Goal: Task Accomplishment & Management: Use online tool/utility

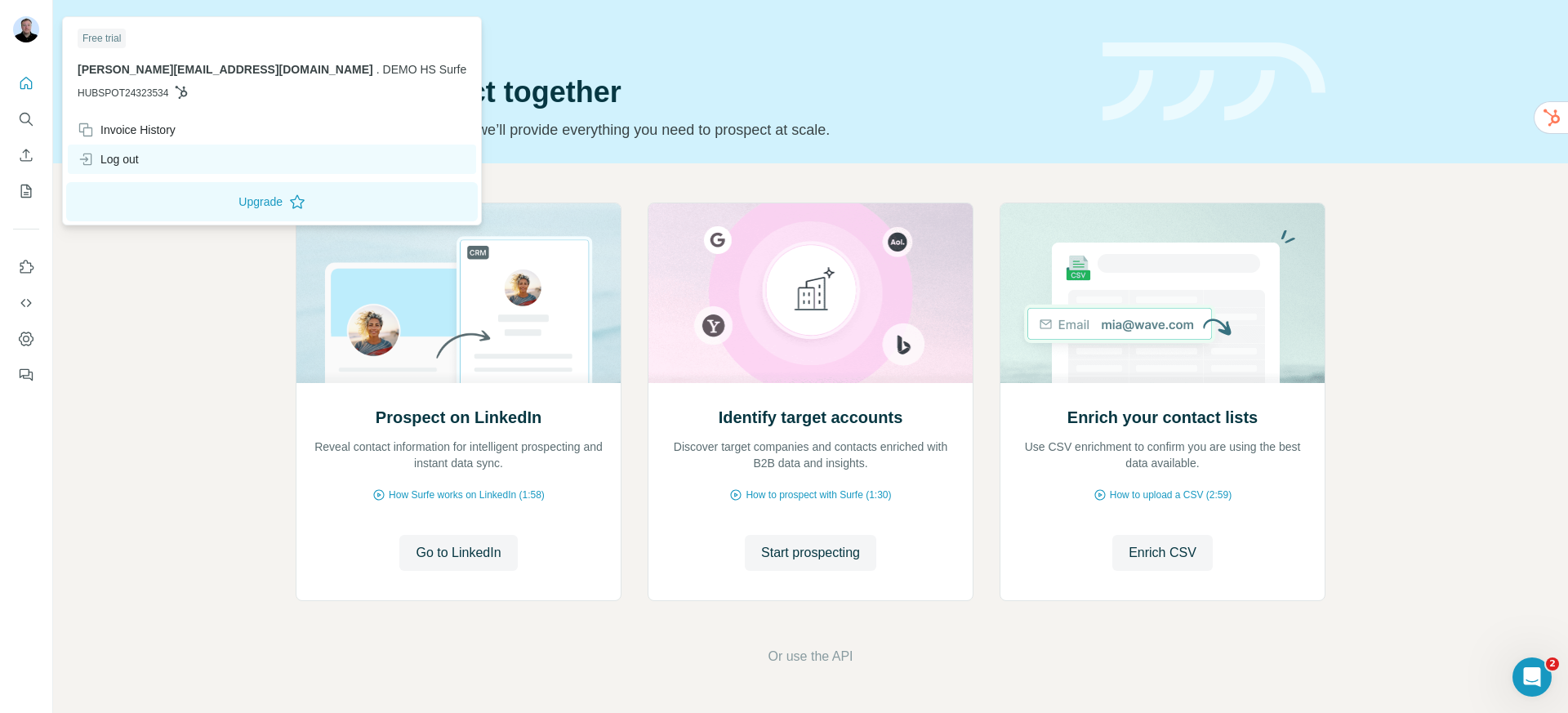
click at [125, 158] on div "Log out" at bounding box center [108, 160] width 61 height 16
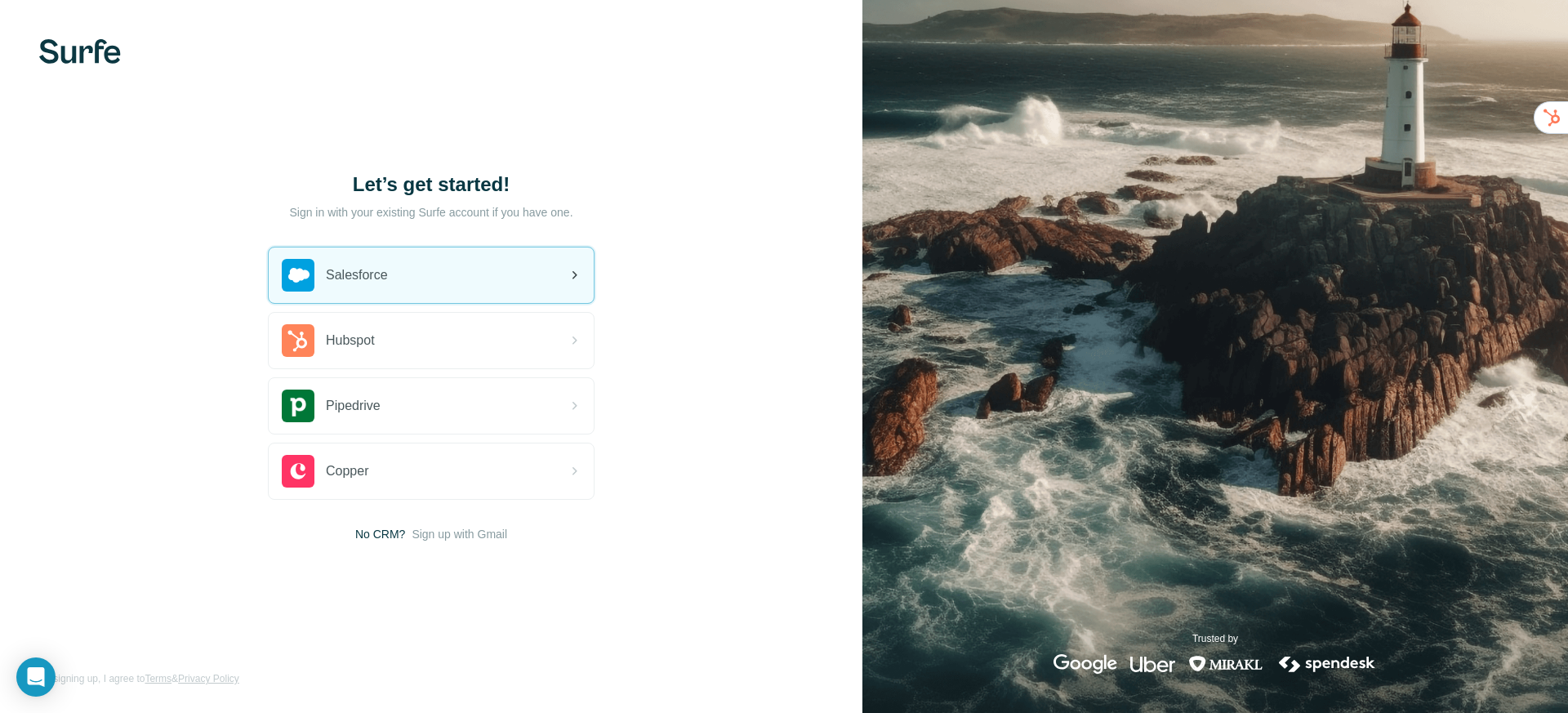
click at [342, 288] on div "Salesforce" at bounding box center [335, 275] width 106 height 32
click at [386, 292] on div "Salesforce" at bounding box center [431, 275] width 325 height 56
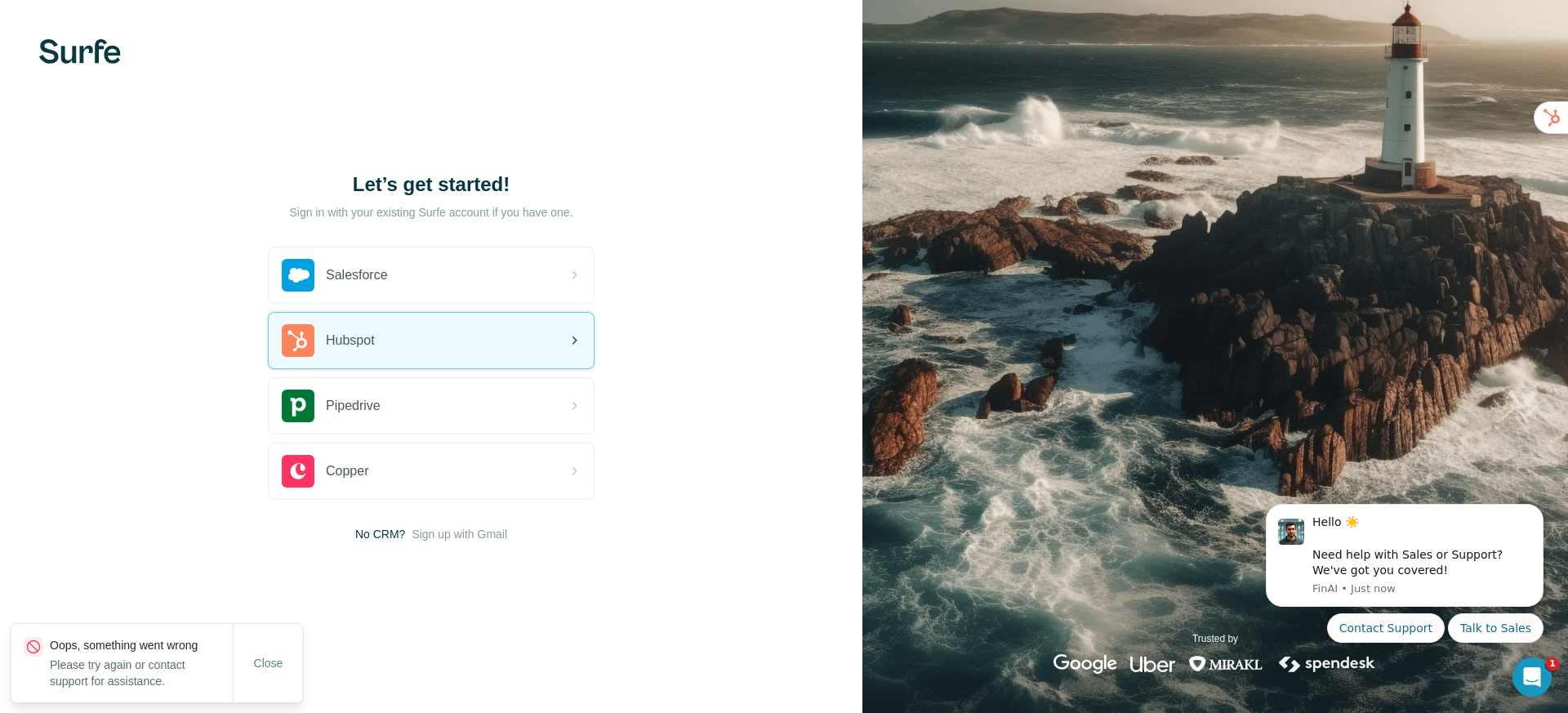
click at [355, 339] on span "Hubspot" at bounding box center [350, 341] width 49 height 20
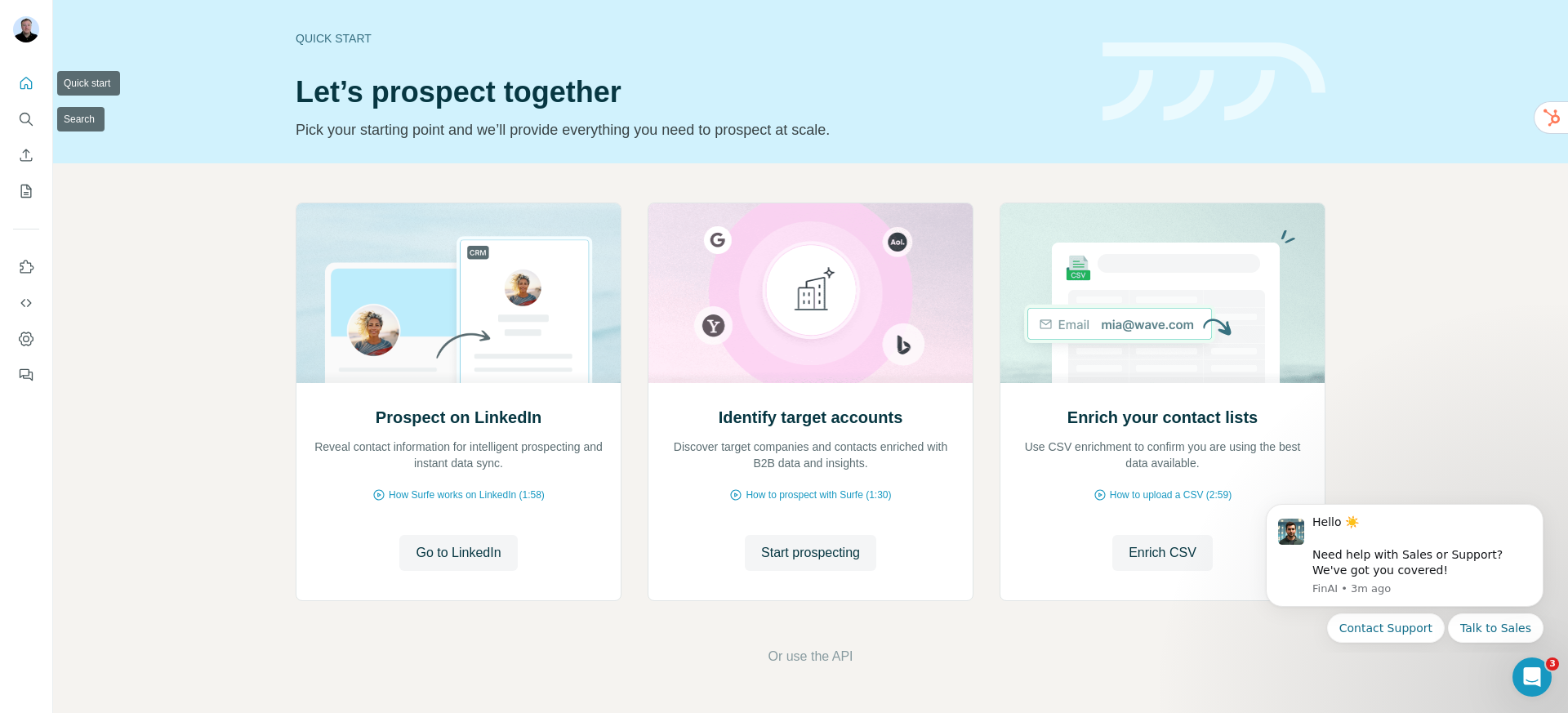
click at [28, 89] on icon "Quick start" at bounding box center [26, 83] width 16 height 16
click at [804, 544] on span "Start prospecting" at bounding box center [811, 553] width 99 height 20
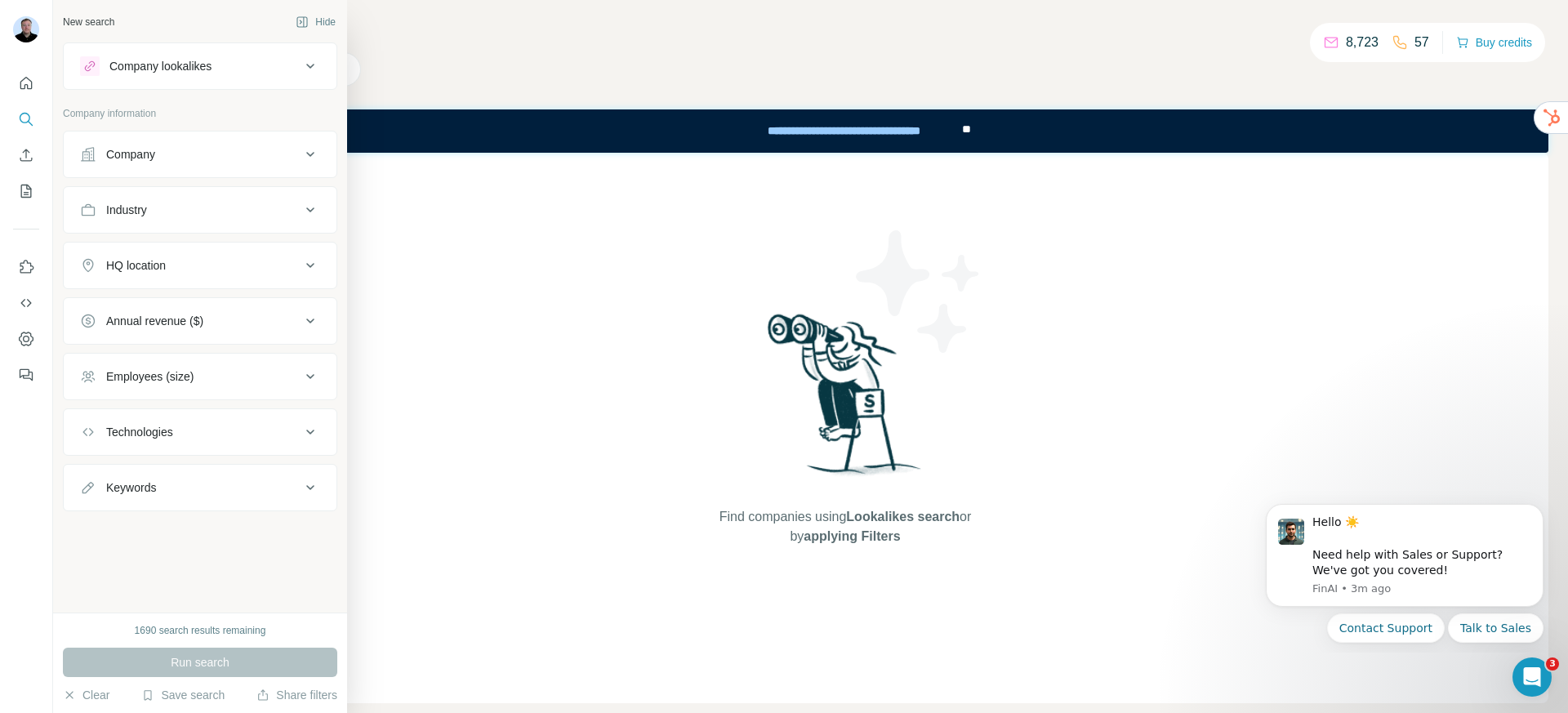
click at [168, 66] on div "Company lookalikes" at bounding box center [160, 66] width 102 height 16
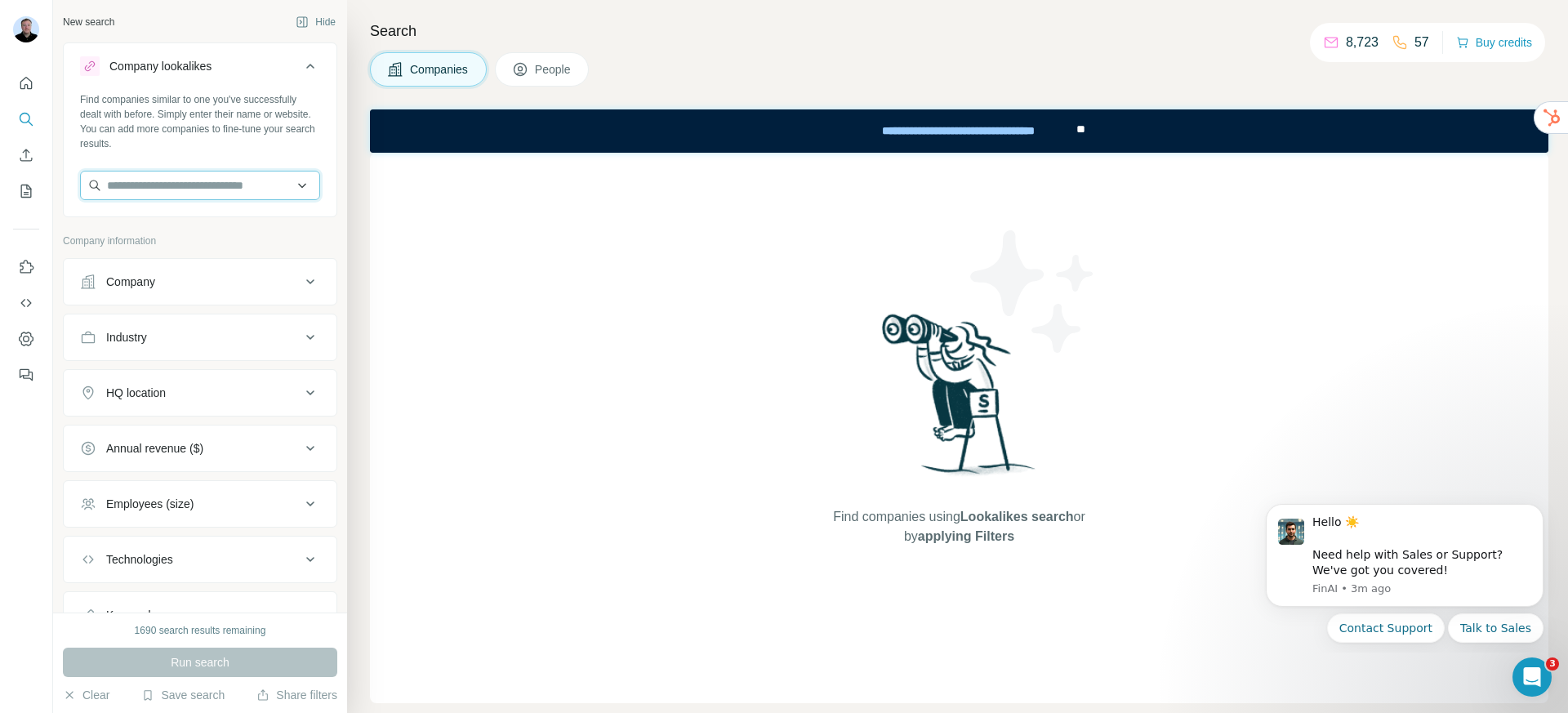
click at [180, 185] on input "text" at bounding box center [200, 185] width 240 height 30
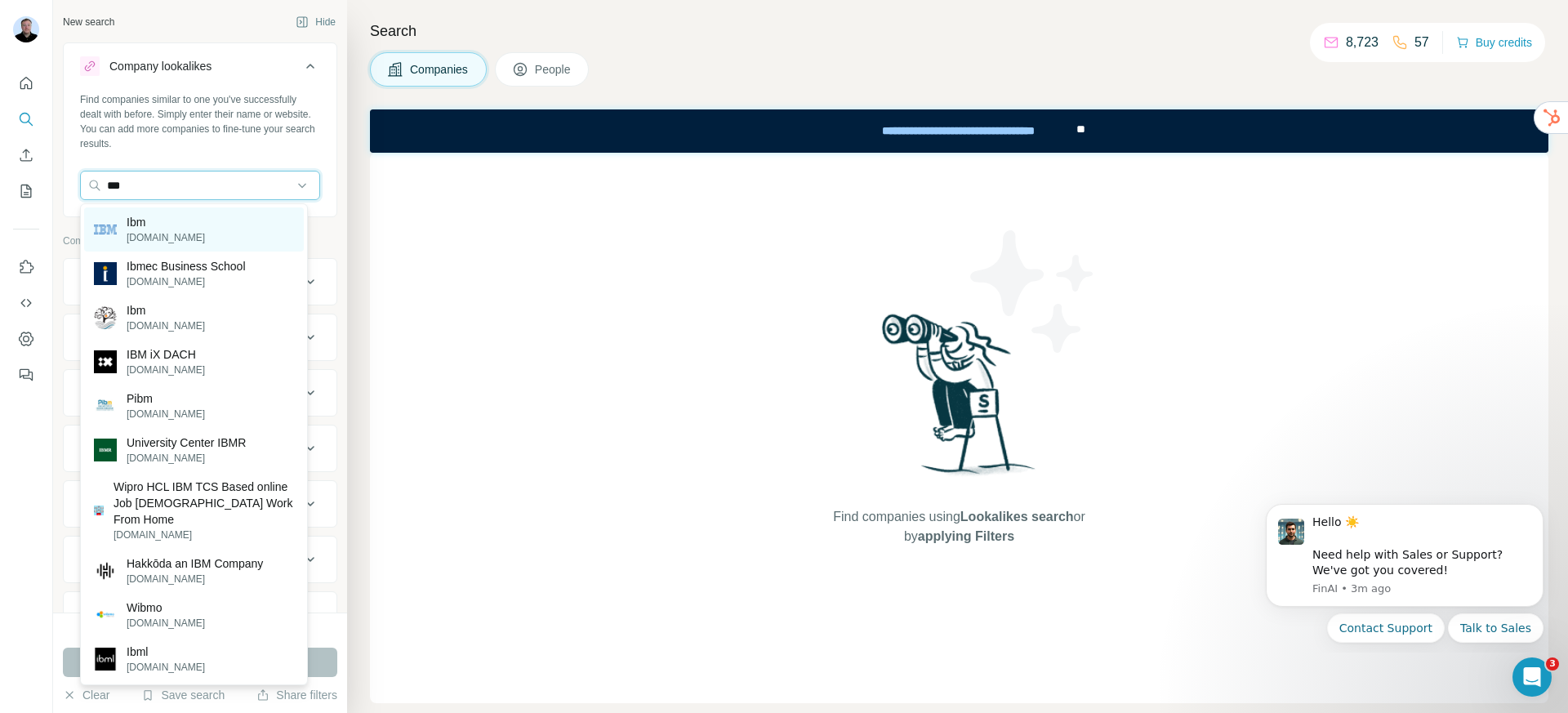
type input "***"
click at [171, 227] on div "Ibm [DOMAIN_NAME]" at bounding box center [194, 229] width 220 height 44
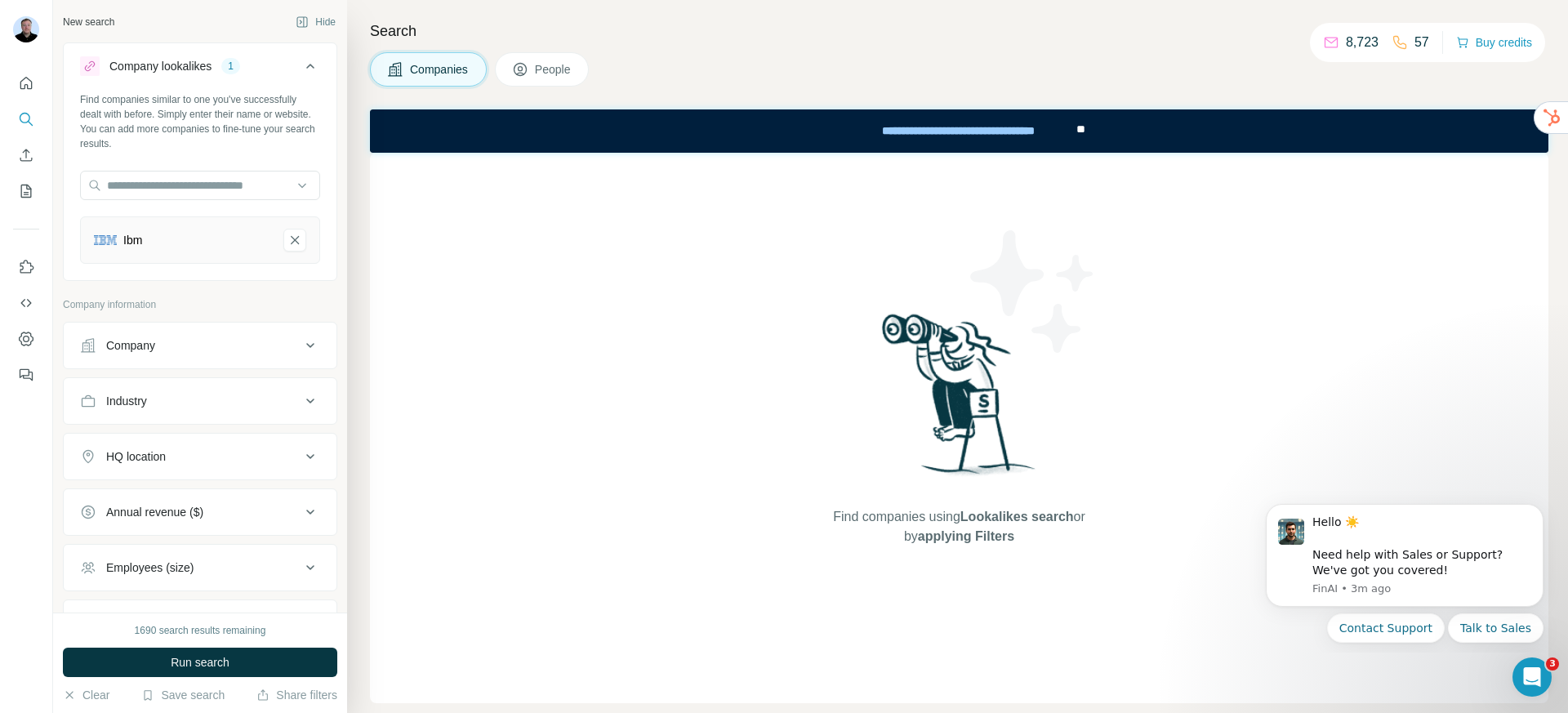
click at [216, 671] on button "Run search" at bounding box center [200, 662] width 274 height 30
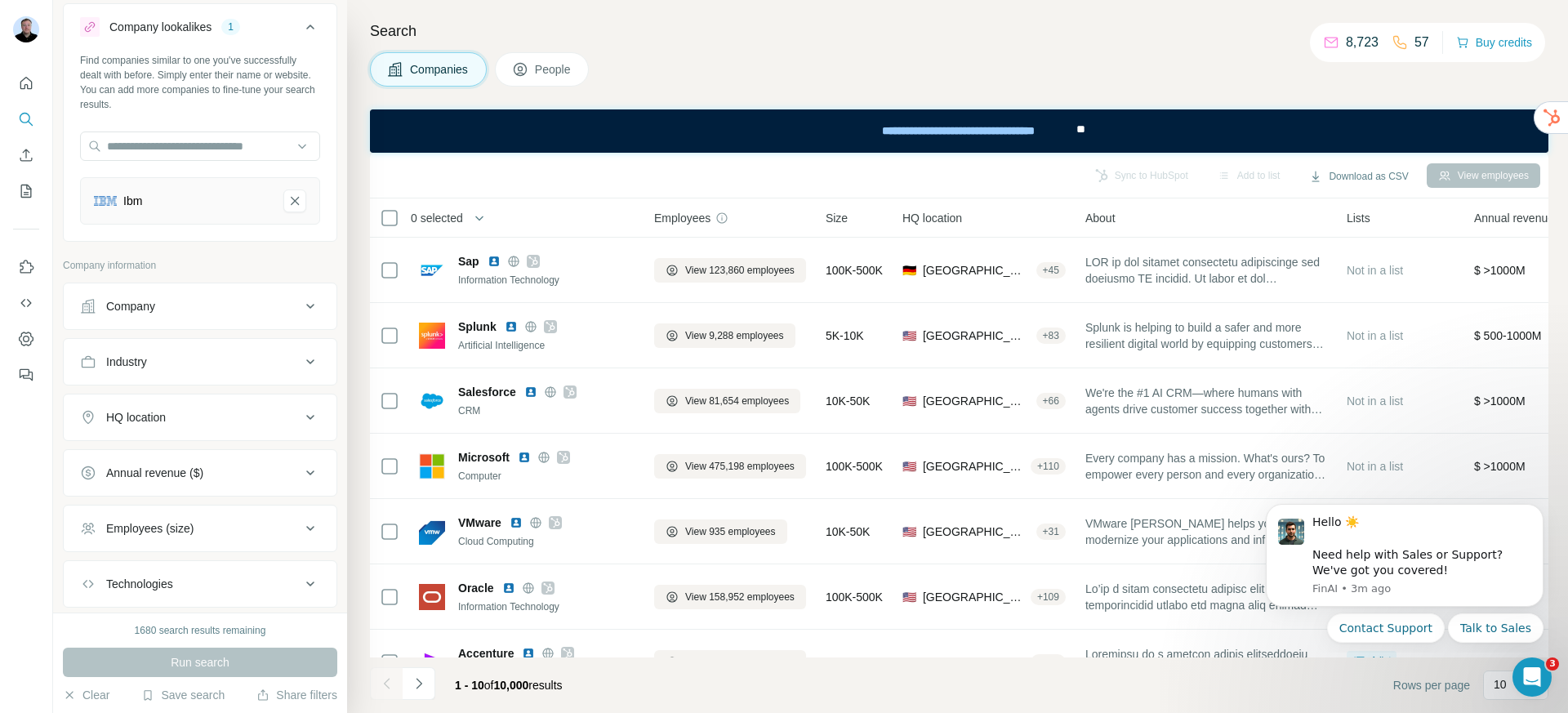
scroll to position [135, 0]
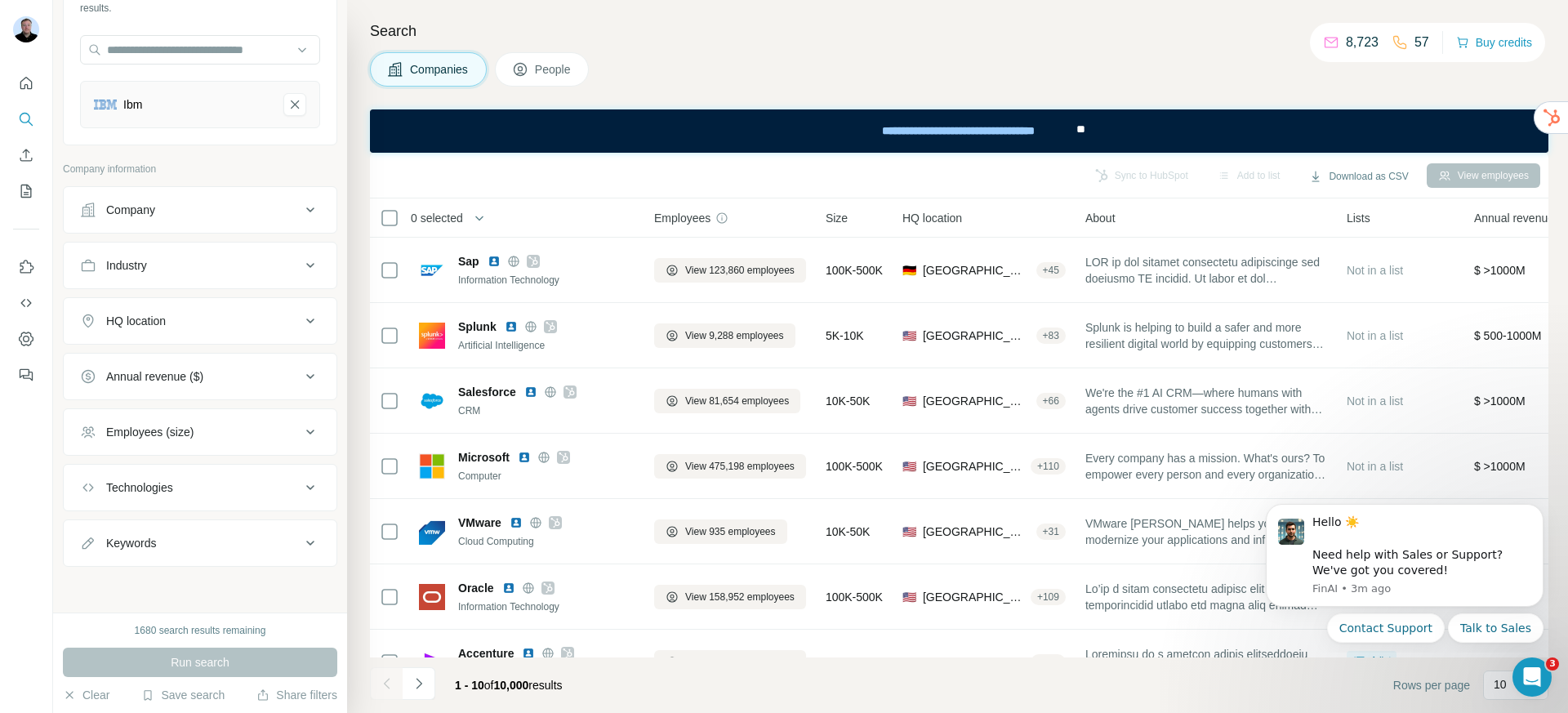
click at [193, 431] on div "Employees (size)" at bounding box center [150, 432] width 87 height 16
click at [164, 377] on div "Annual revenue ($)" at bounding box center [155, 376] width 97 height 16
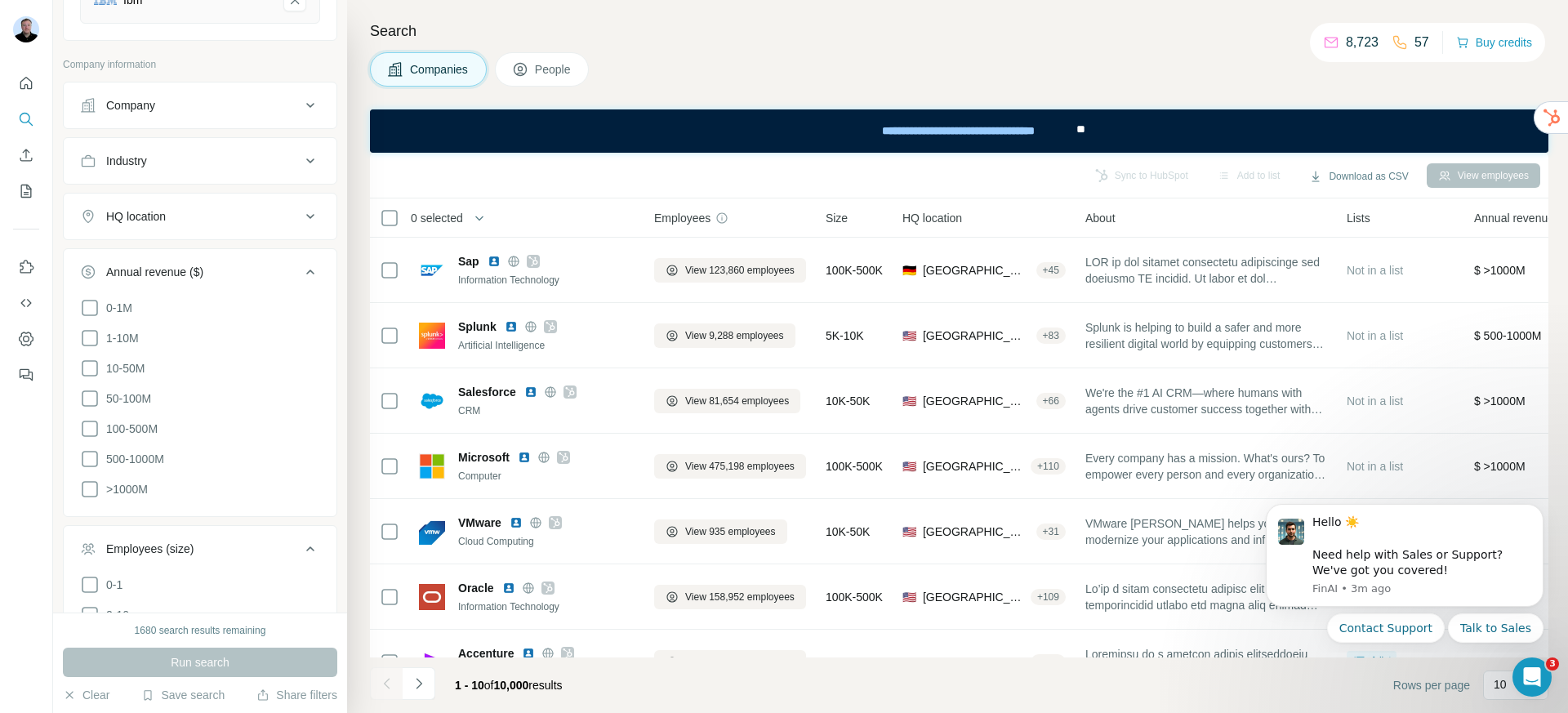
scroll to position [243, 0]
click at [93, 367] on icon at bounding box center [90, 365] width 20 height 20
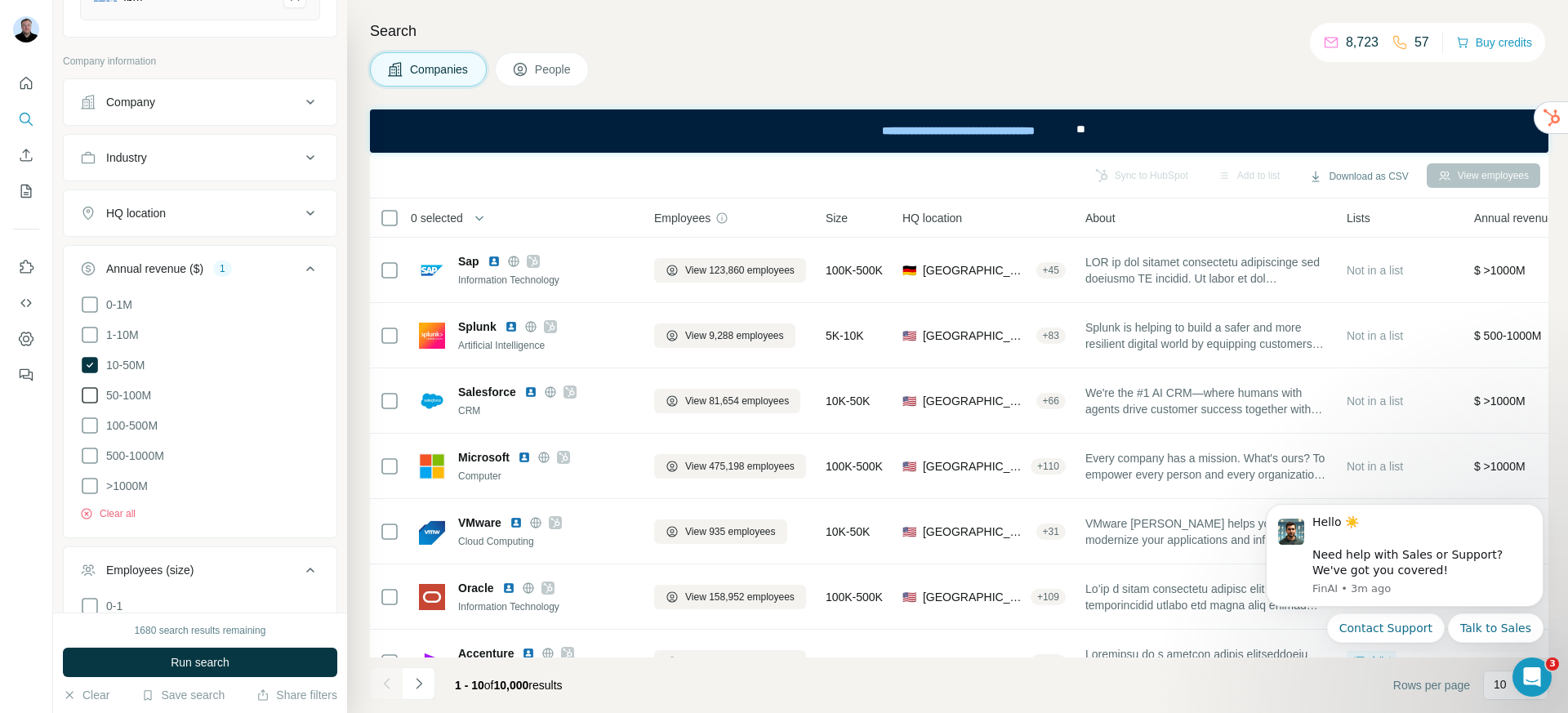
click at [89, 390] on icon at bounding box center [90, 395] width 20 height 20
click at [95, 336] on icon at bounding box center [90, 334] width 20 height 20
click at [93, 334] on icon at bounding box center [90, 334] width 16 height 16
click at [93, 333] on icon at bounding box center [90, 334] width 20 height 20
click at [92, 333] on icon at bounding box center [90, 334] width 16 height 16
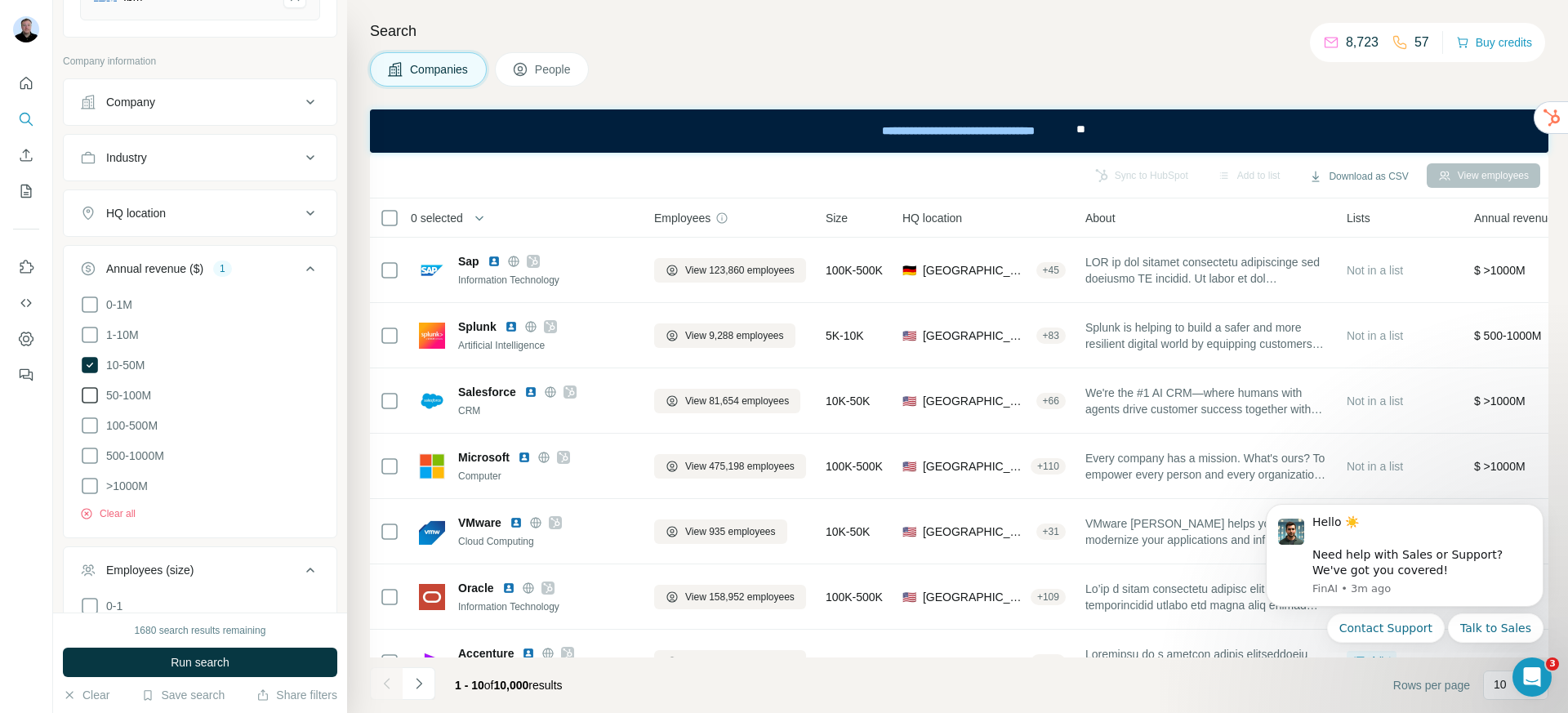
click at [92, 334] on icon at bounding box center [90, 334] width 20 height 20
drag, startPoint x: 91, startPoint y: 399, endPoint x: 146, endPoint y: 503, distance: 117.6
click at [91, 399] on icon at bounding box center [90, 395] width 16 height 16
click at [91, 399] on icon at bounding box center [90, 395] width 20 height 20
click at [191, 675] on button "Run search" at bounding box center [200, 662] width 274 height 30
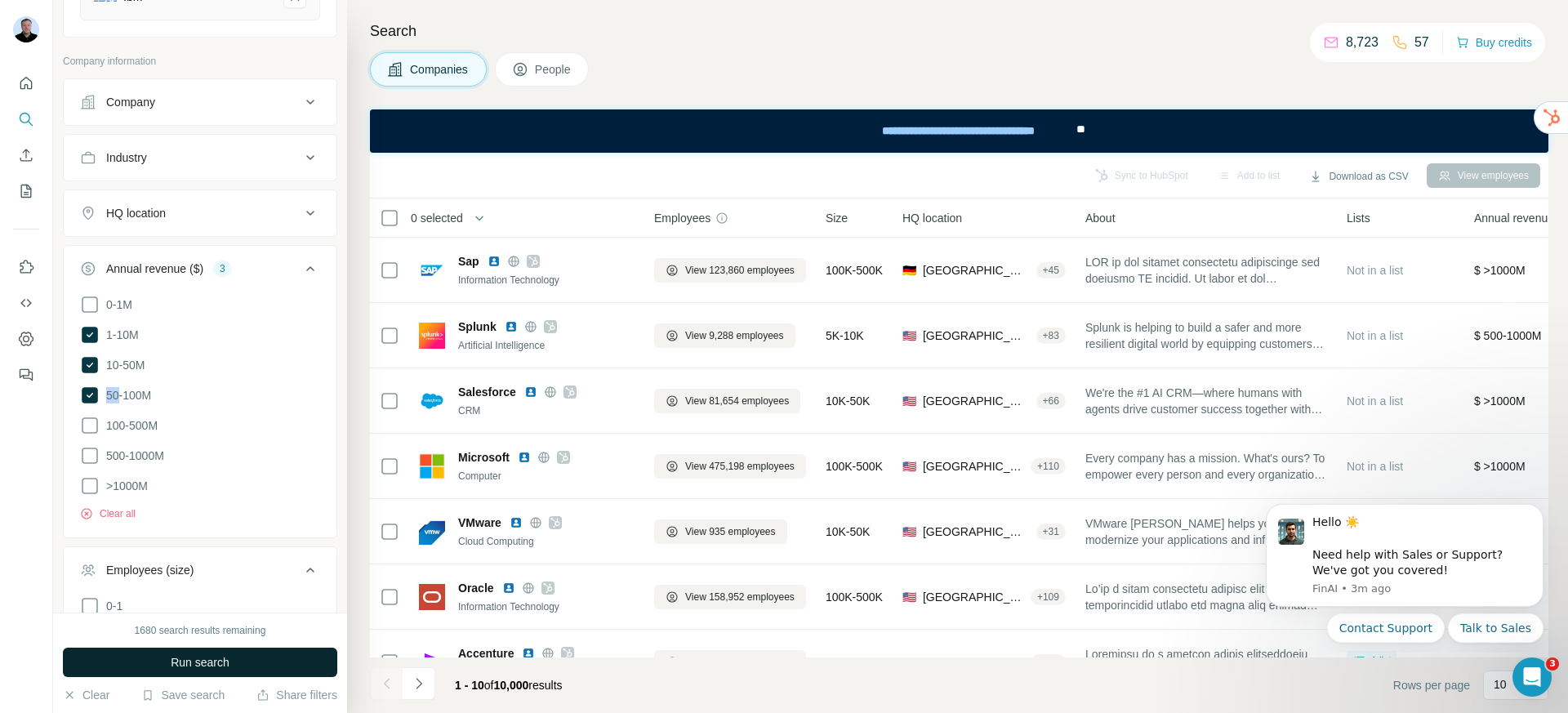
click at [191, 666] on div "Run search" at bounding box center [200, 662] width 274 height 30
click at [190, 664] on div "Run search" at bounding box center [200, 662] width 274 height 30
click at [189, 659] on div "Run search" at bounding box center [200, 662] width 274 height 30
click at [189, 647] on div "Run search" at bounding box center [200, 662] width 274 height 30
click at [117, 632] on div "New search Hide Company lookalikes 1 Find companies similar to one you've succe…" at bounding box center [200, 356] width 294 height 713
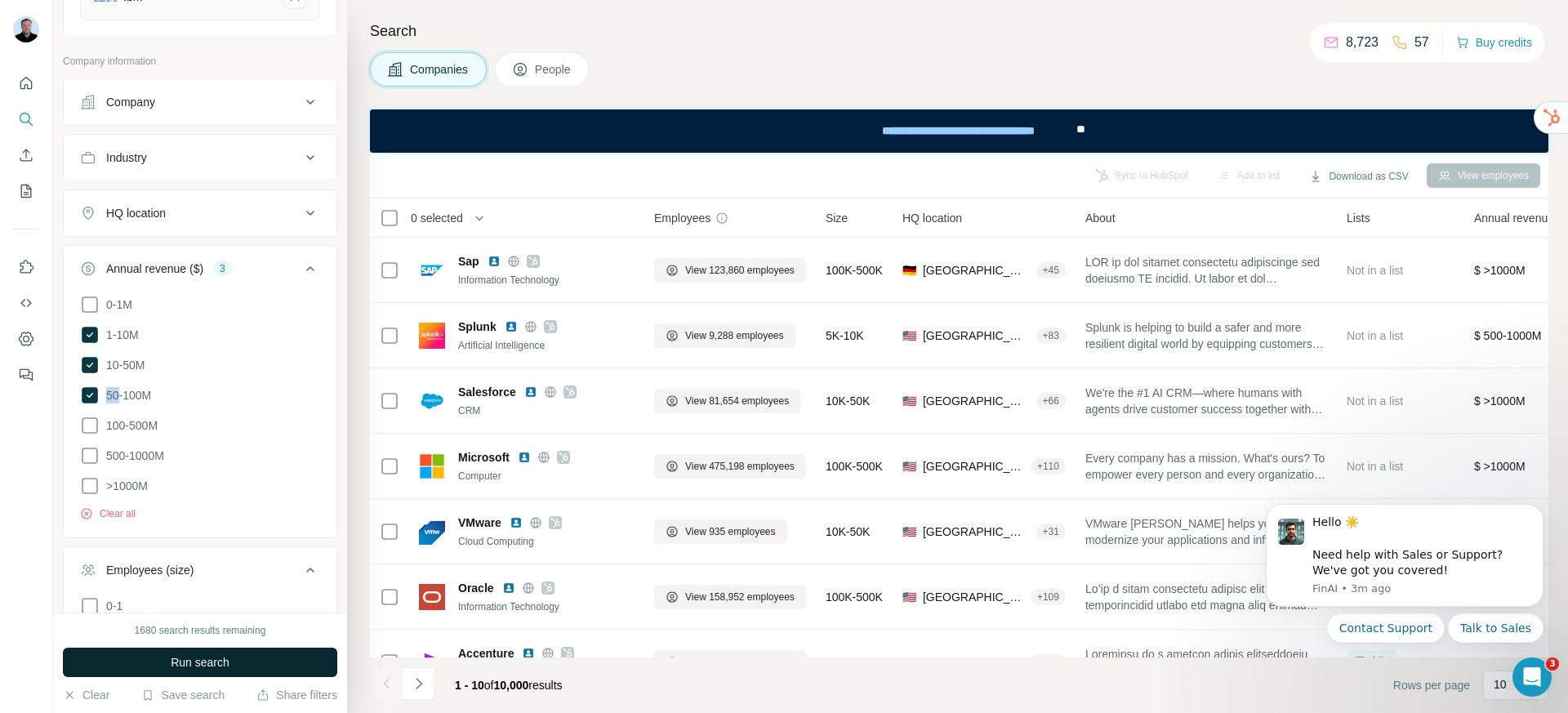
click at [195, 477] on div "0-1M 1-10M 10-50M 50-100M 100-500M 500-1000M >1000M Clear all" at bounding box center [200, 414] width 272 height 239
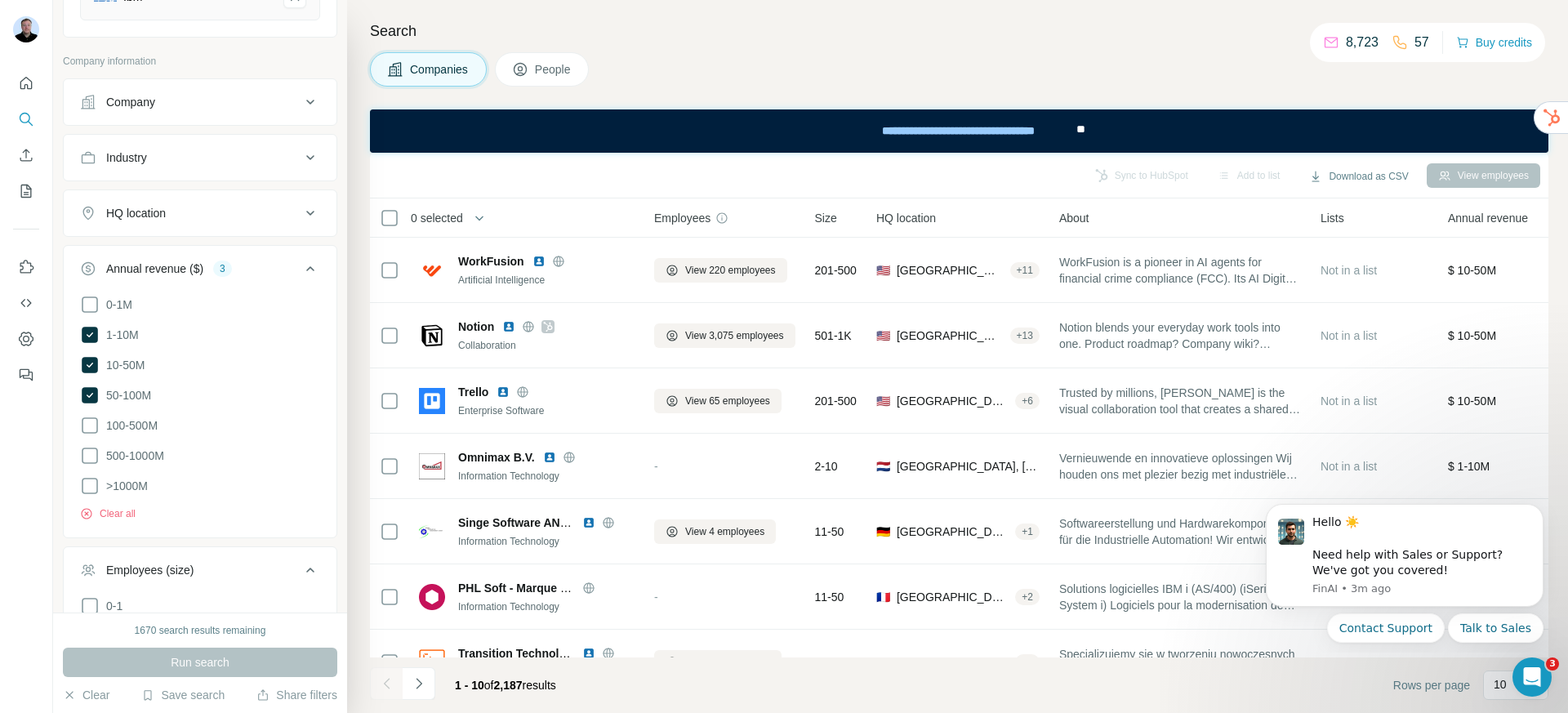
click at [554, 73] on span "People" at bounding box center [554, 69] width 38 height 16
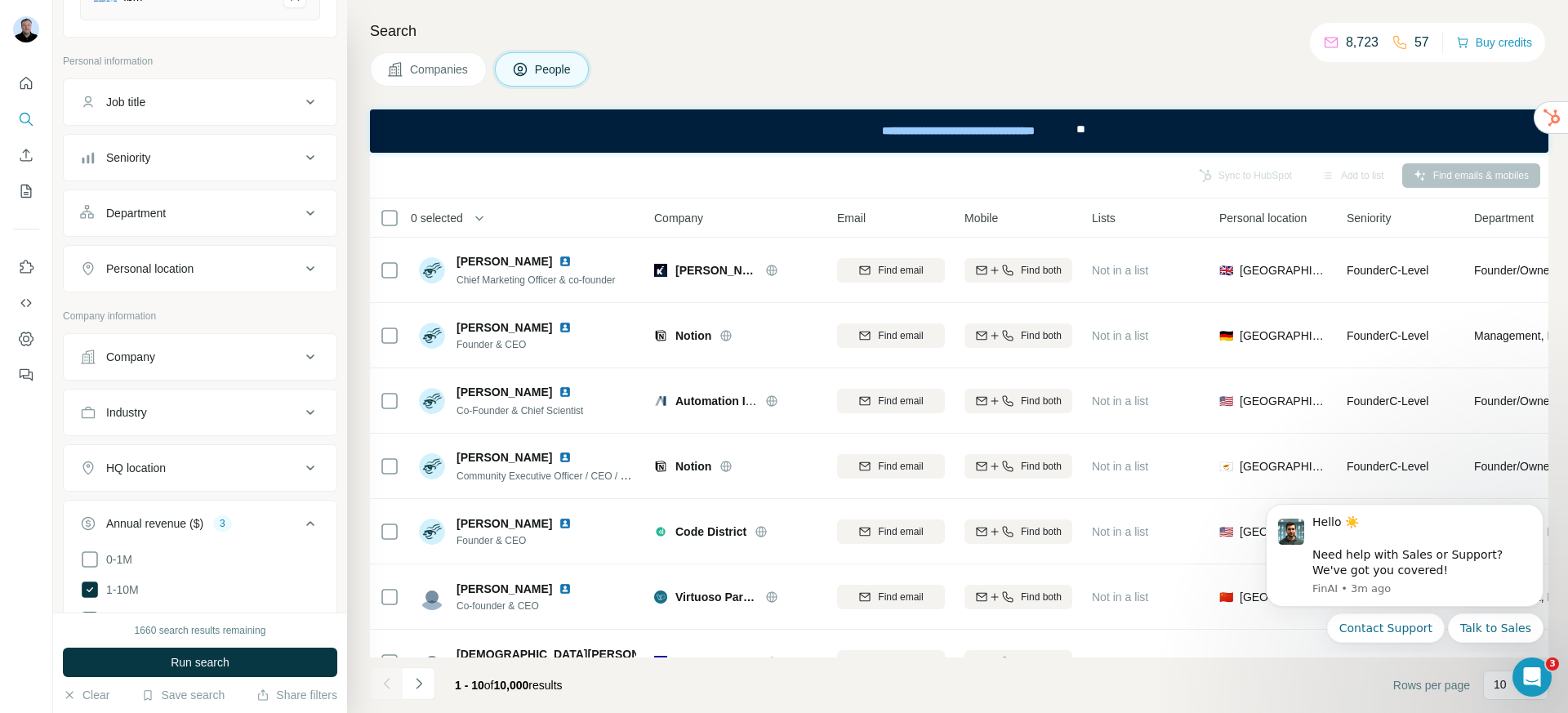
click at [160, 164] on div "Seniority" at bounding box center [190, 158] width 221 height 16
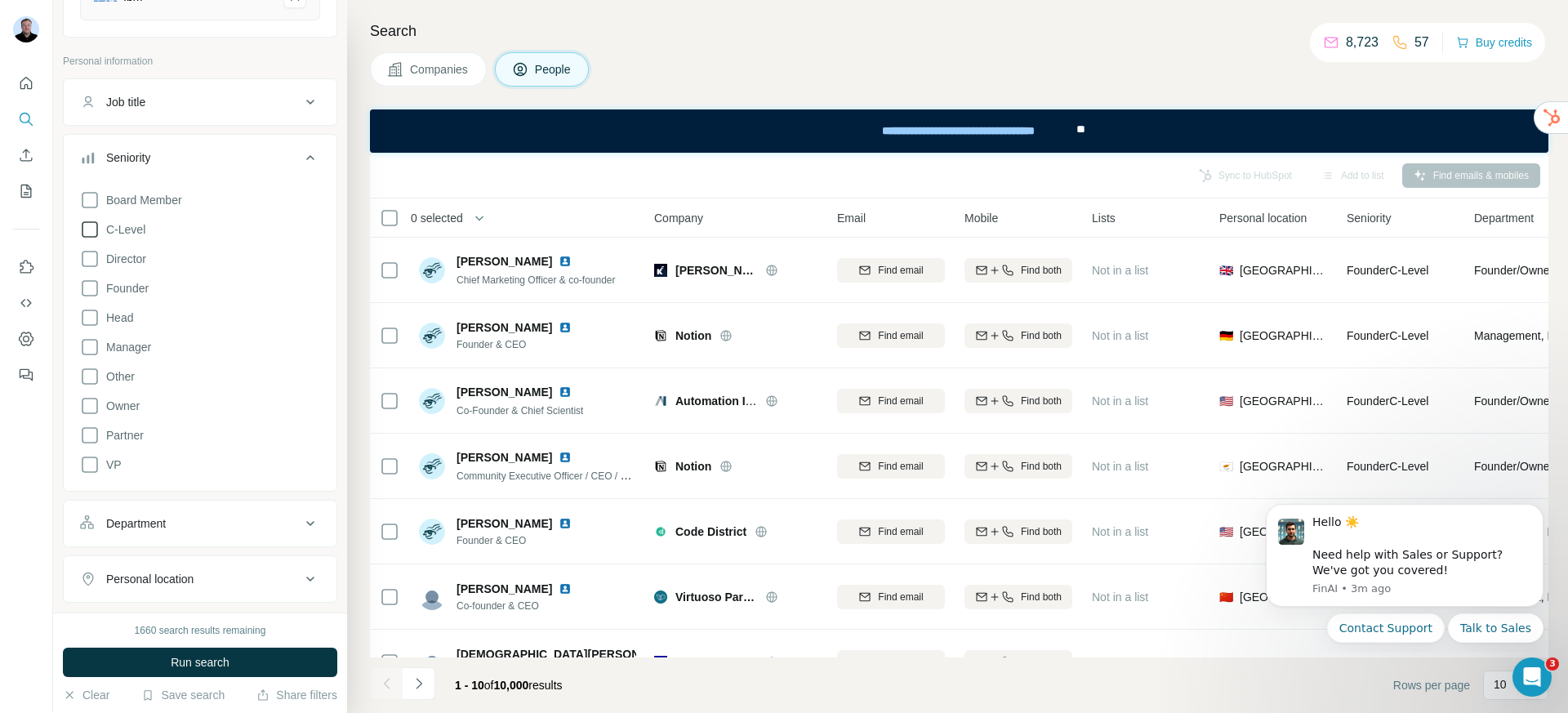
click at [96, 224] on icon at bounding box center [90, 229] width 16 height 16
click at [89, 198] on icon at bounding box center [90, 200] width 20 height 20
click at [89, 198] on icon at bounding box center [90, 200] width 16 height 16
click at [89, 284] on icon at bounding box center [90, 288] width 20 height 20
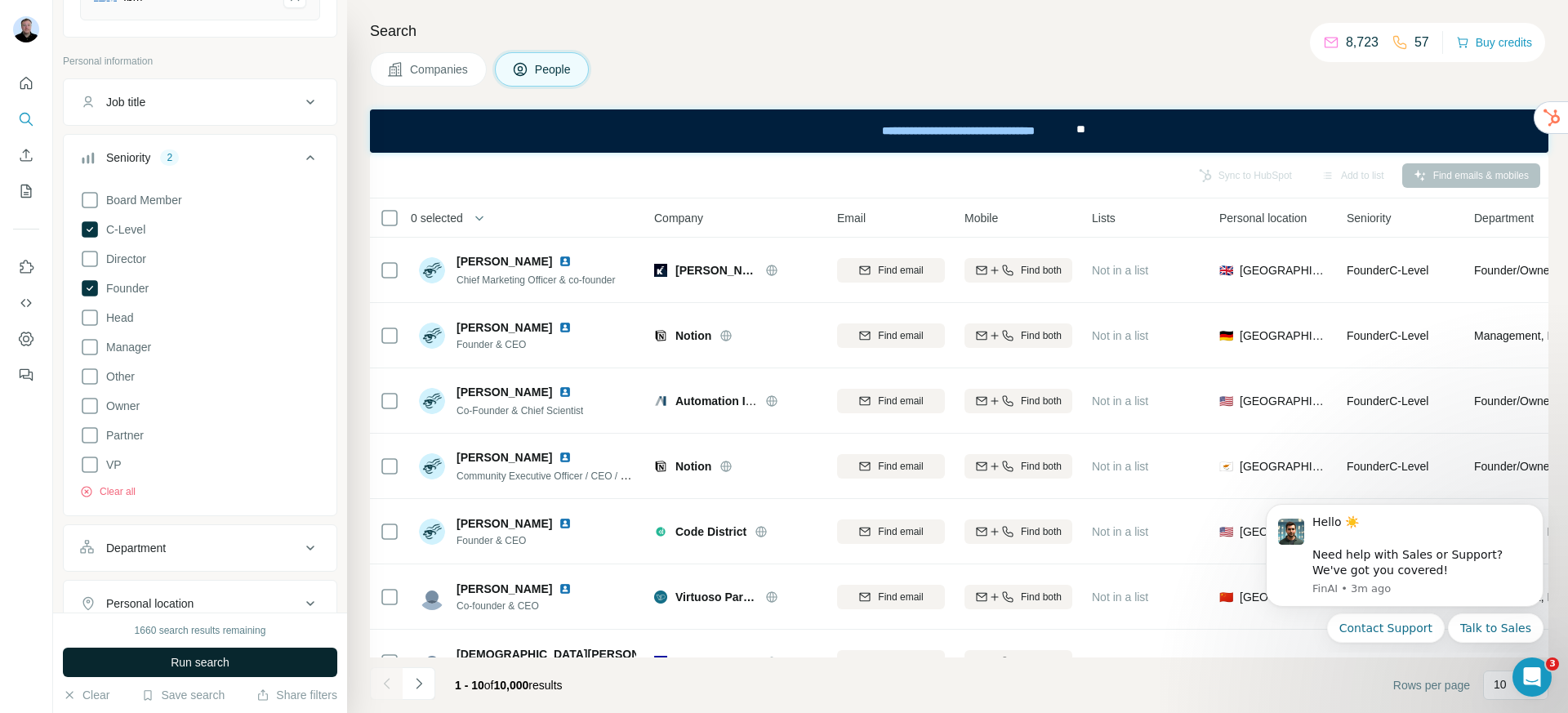
click at [219, 654] on span "Run search" at bounding box center [199, 662] width 59 height 16
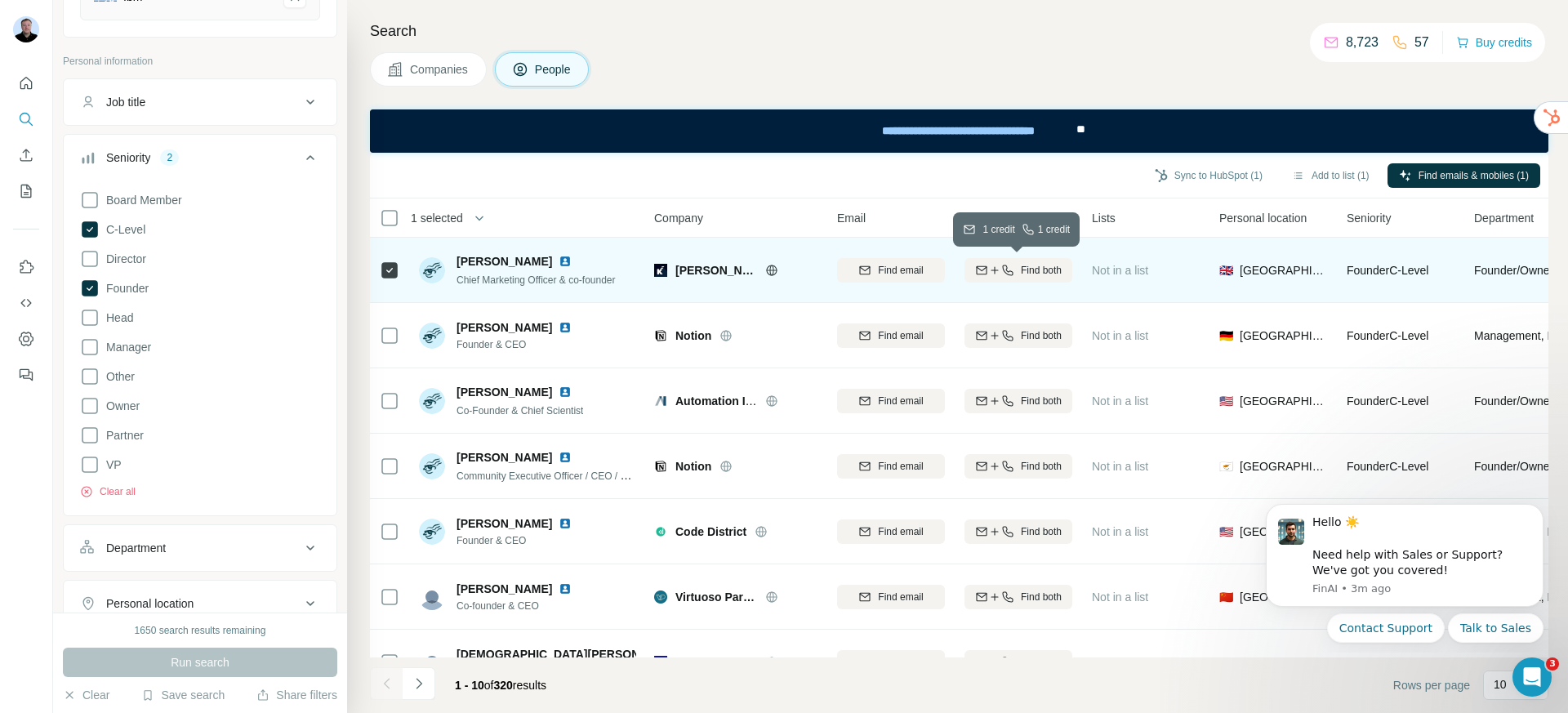
click at [1007, 276] on icon "button" at bounding box center [1007, 270] width 13 height 13
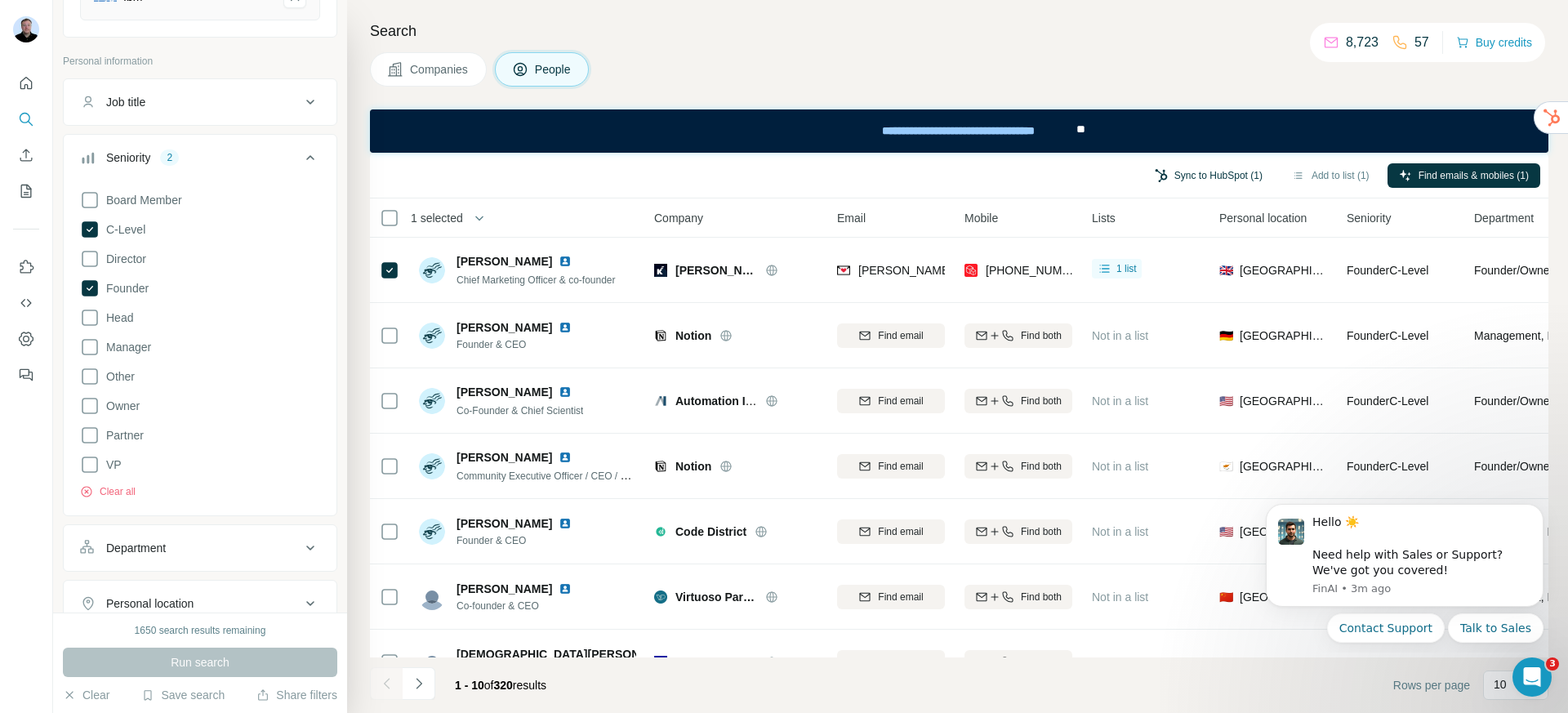
click at [1207, 178] on button "Sync to HubSpot (1)" at bounding box center [1208, 175] width 131 height 24
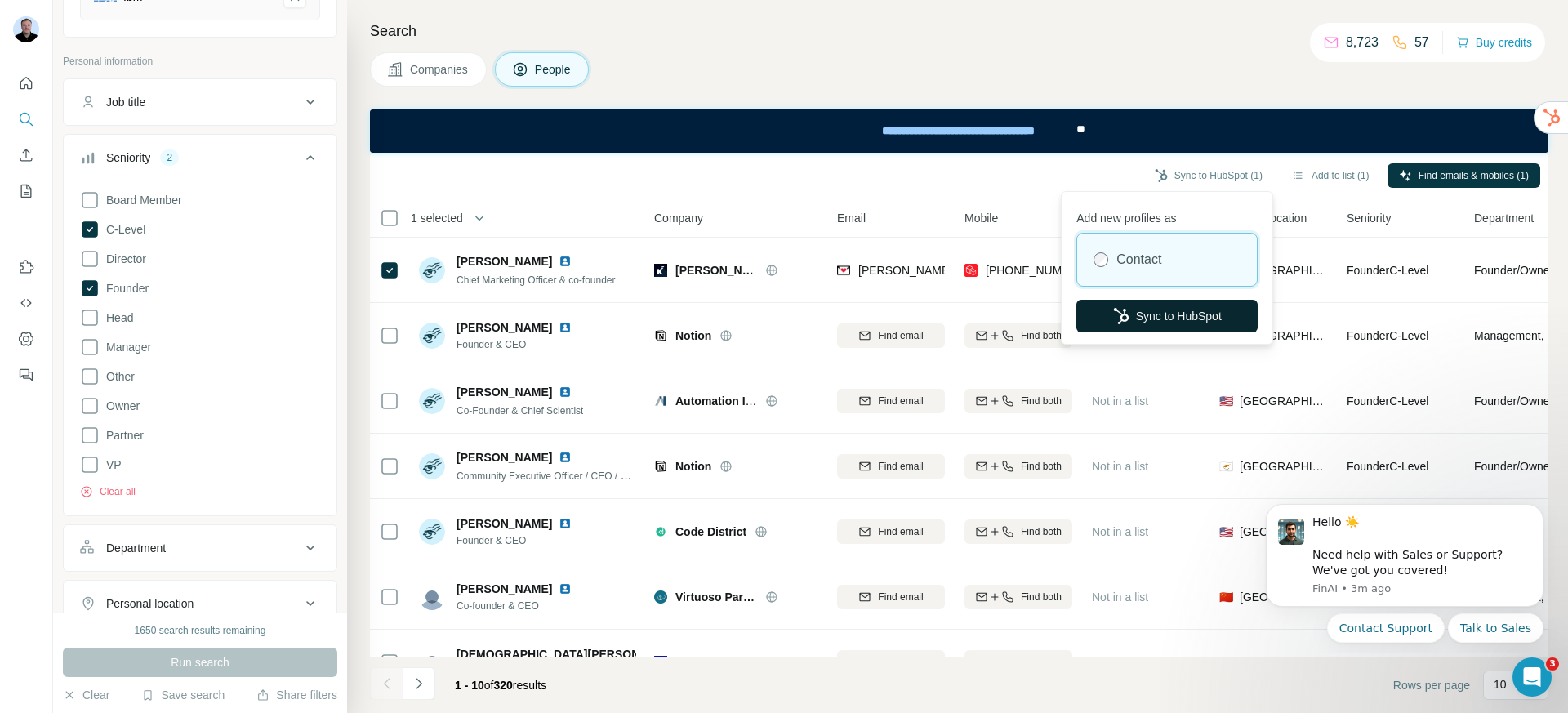
click at [1160, 307] on button "Sync to HubSpot" at bounding box center [1167, 315] width 181 height 32
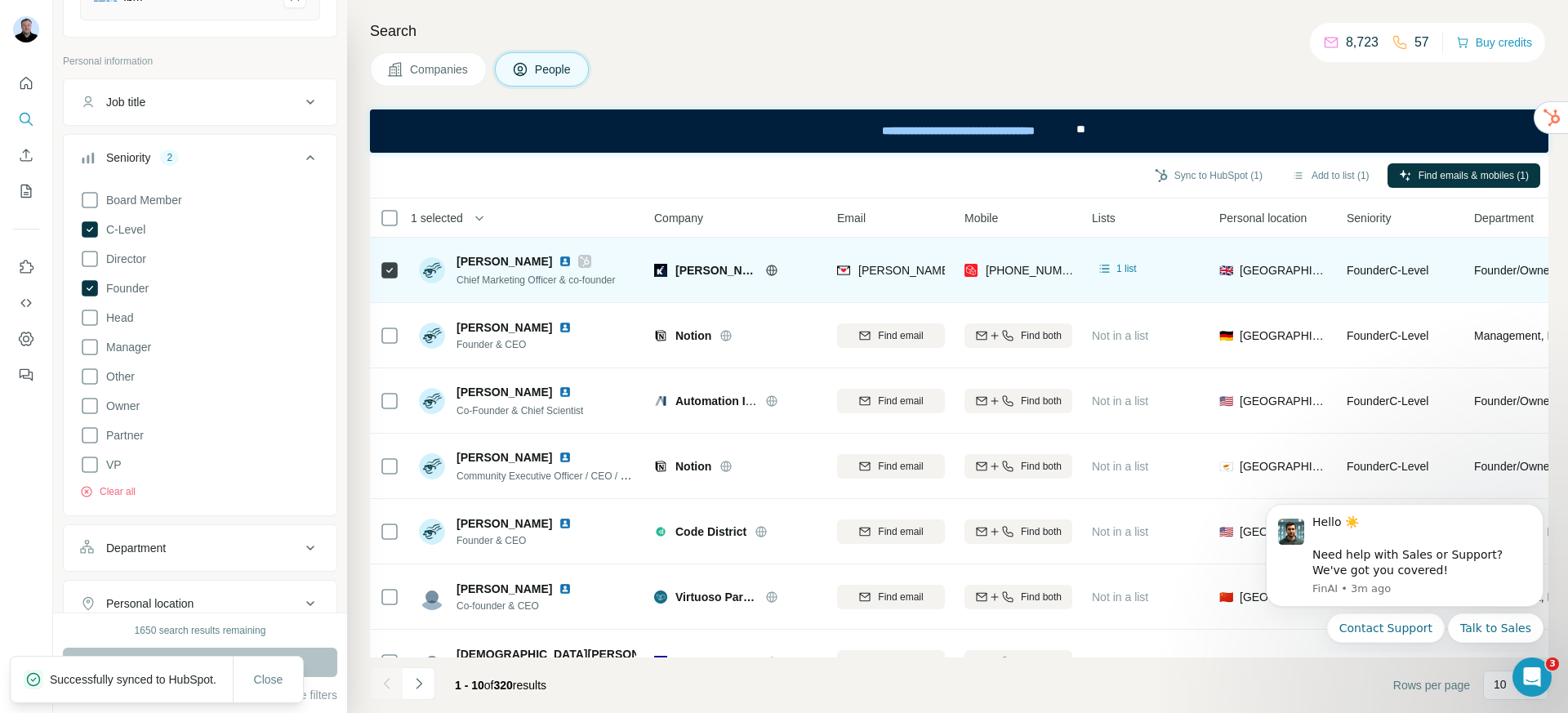
click at [591, 263] on div at bounding box center [584, 261] width 13 height 13
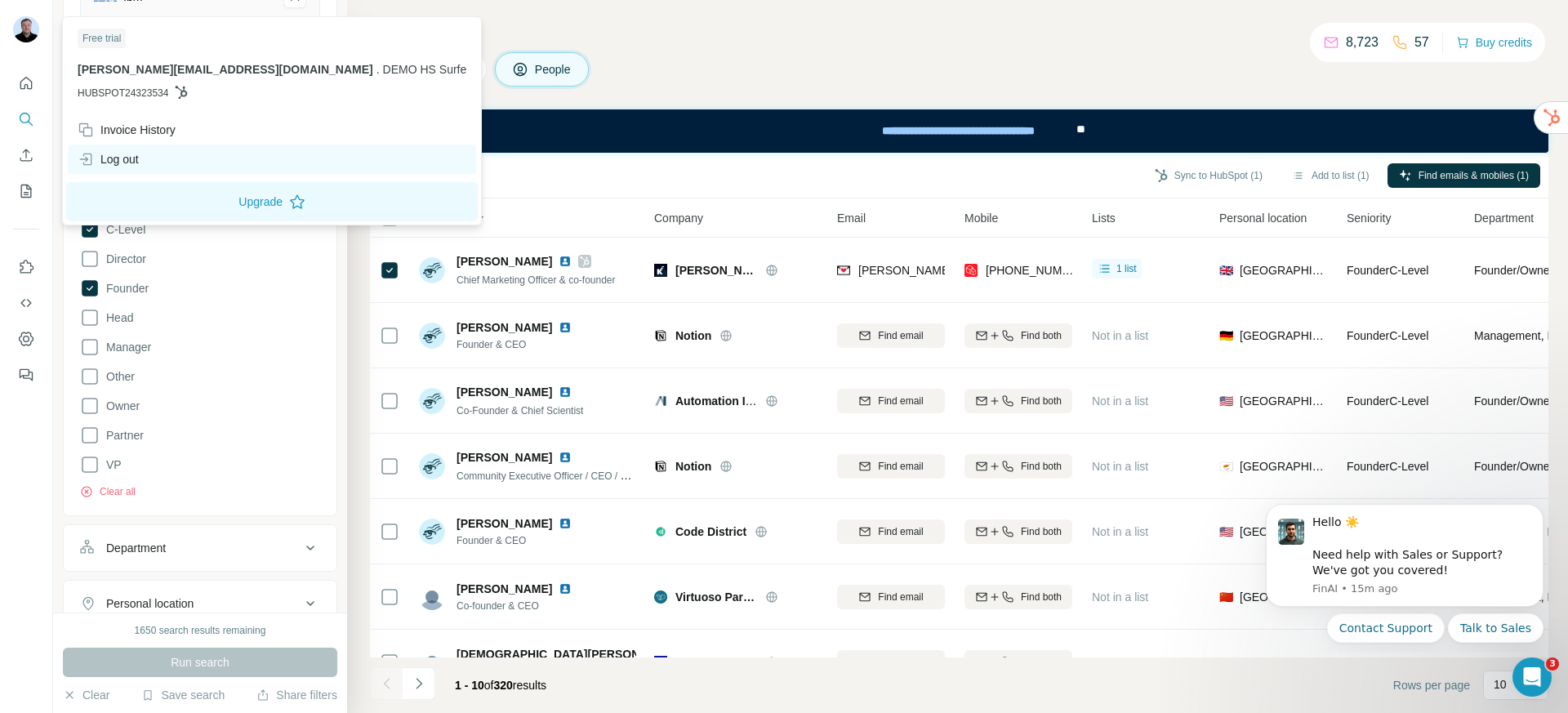
click at [121, 152] on div "Log out" at bounding box center [108, 160] width 61 height 16
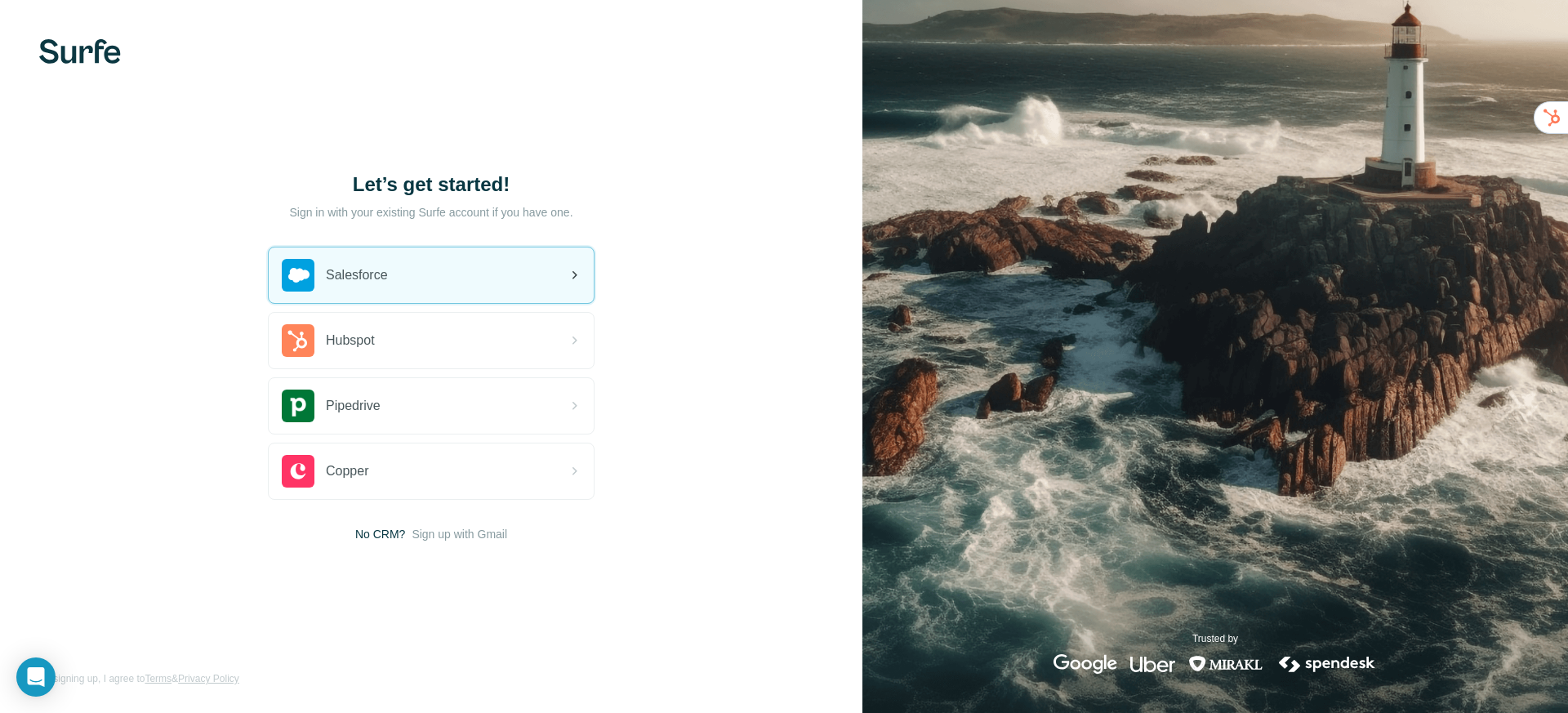
click at [388, 272] on span "Salesforce" at bounding box center [356, 275] width 62 height 20
